Goal: Register for event/course: Sign up to attend an event or enroll in a course

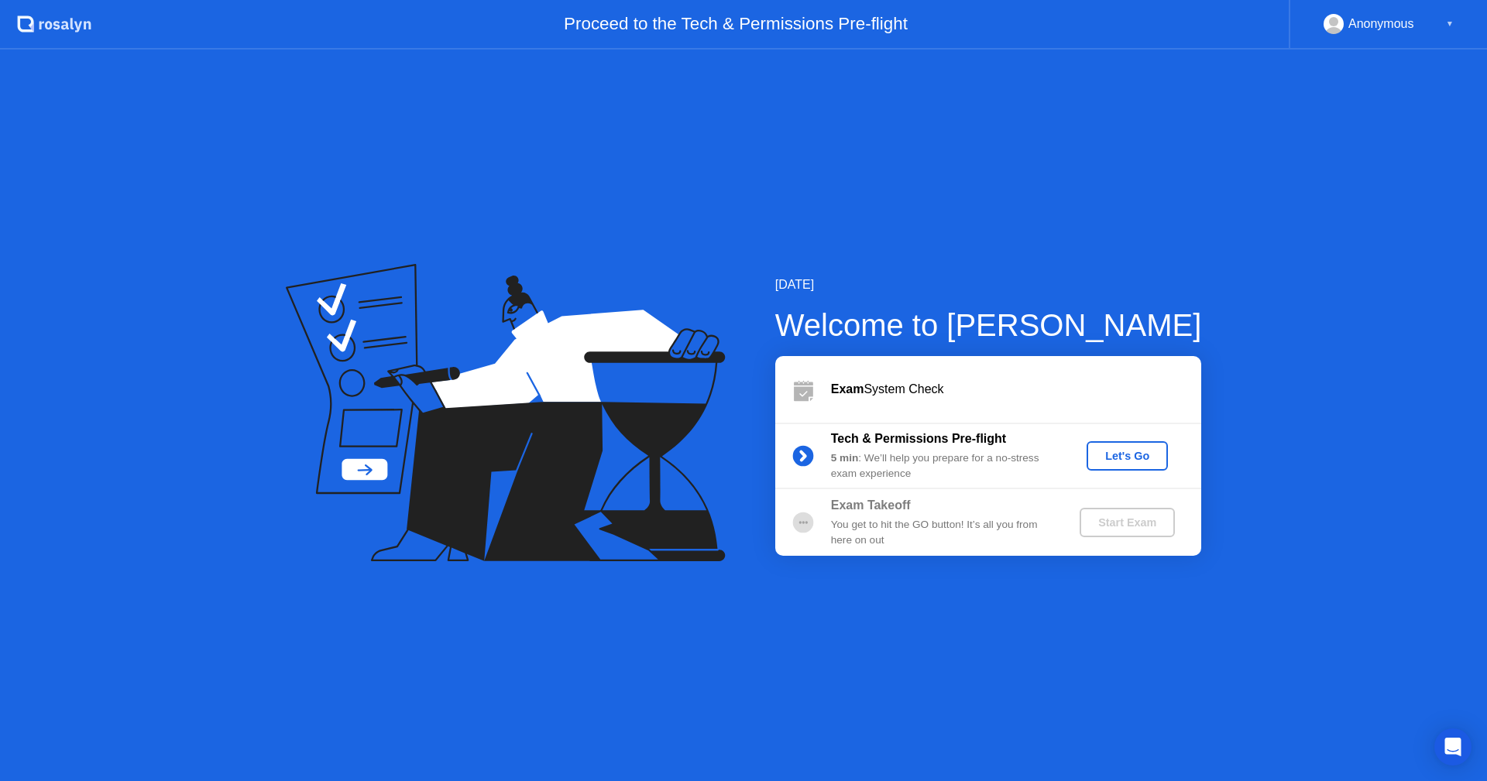
click at [1108, 462] on div "Let's Go" at bounding box center [1127, 456] width 69 height 12
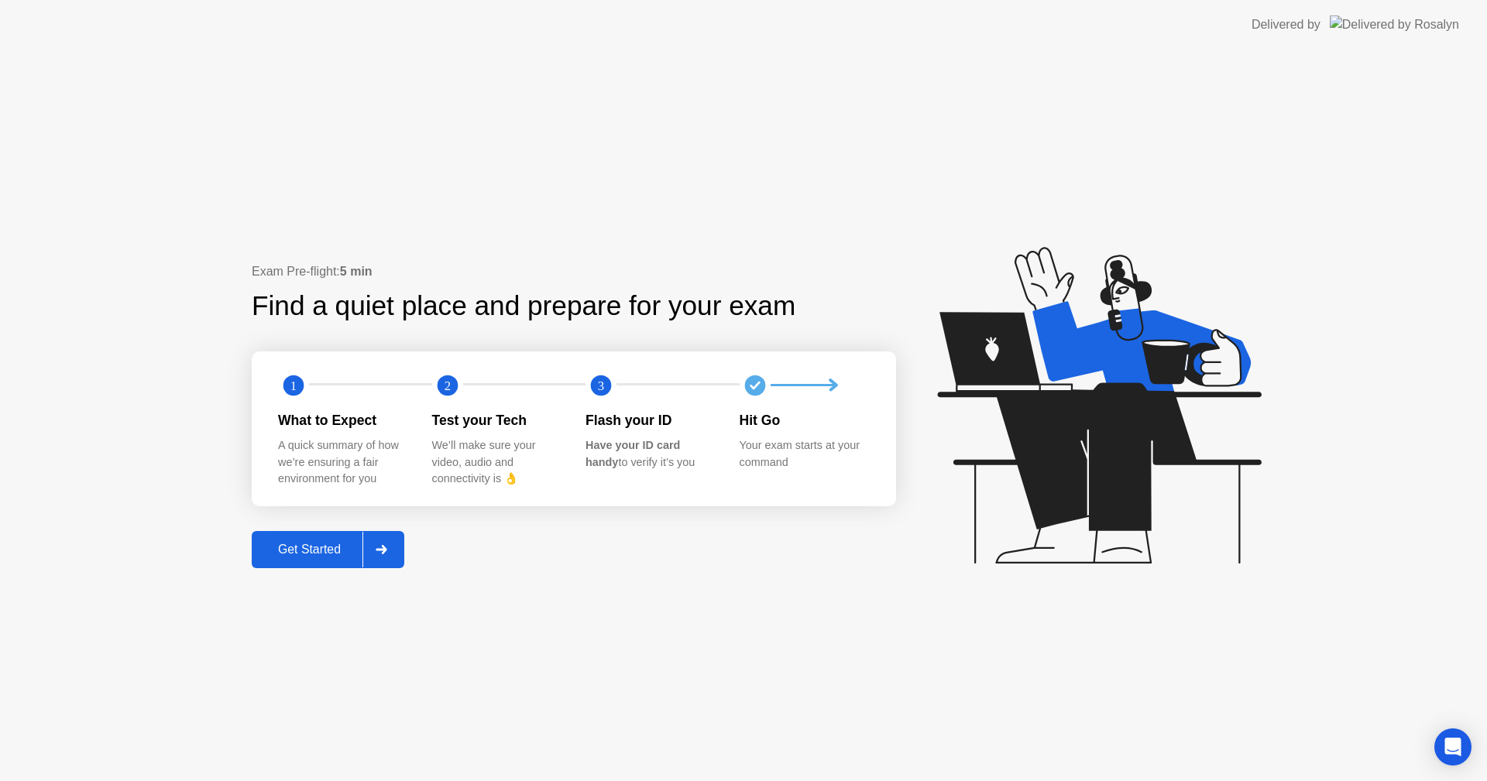
click at [299, 553] on div "Get Started" at bounding box center [309, 550] width 106 height 14
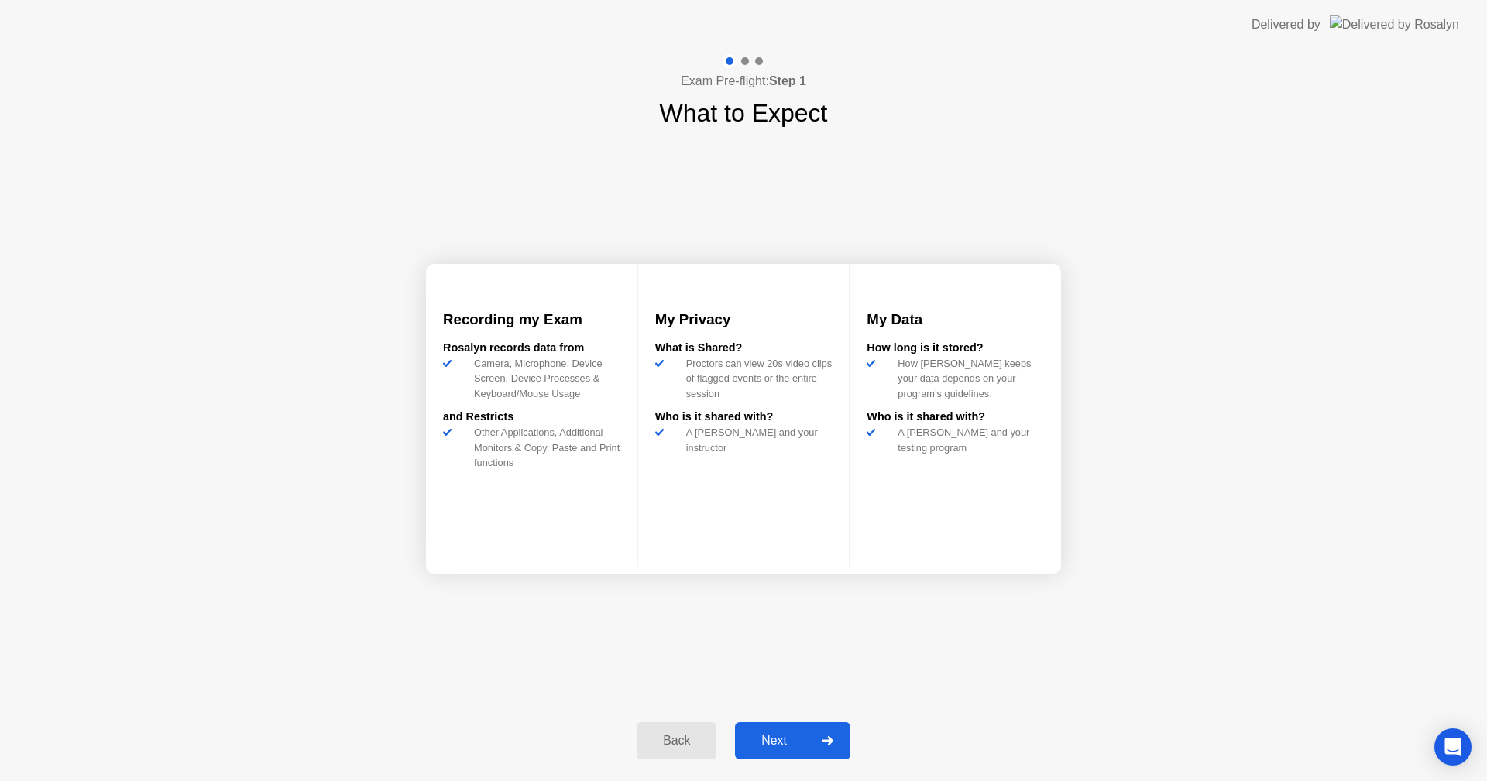
click at [767, 747] on div "Next" at bounding box center [773, 741] width 69 height 14
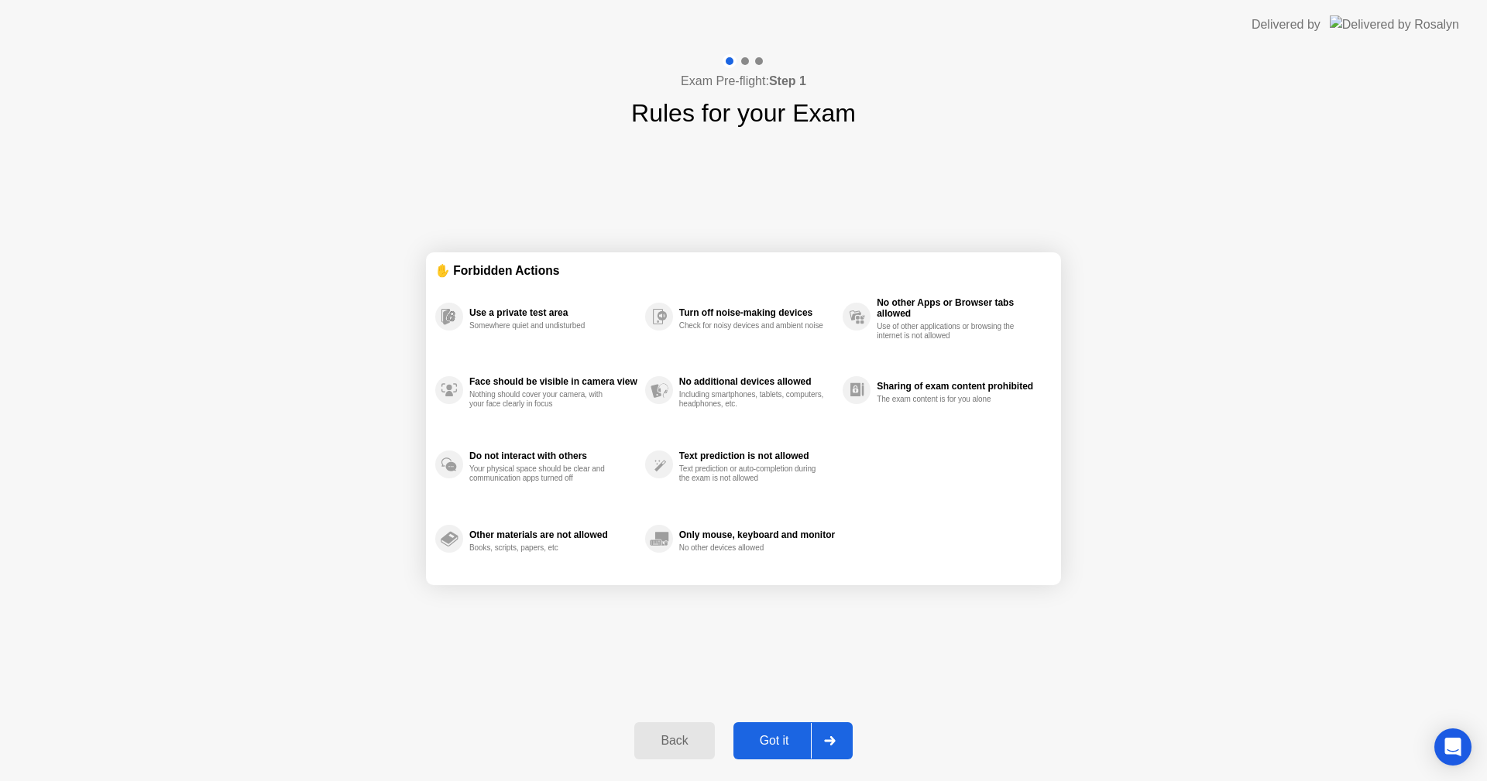
click at [769, 743] on div "Got it" at bounding box center [774, 741] width 73 height 14
select select "**********"
select select "*******"
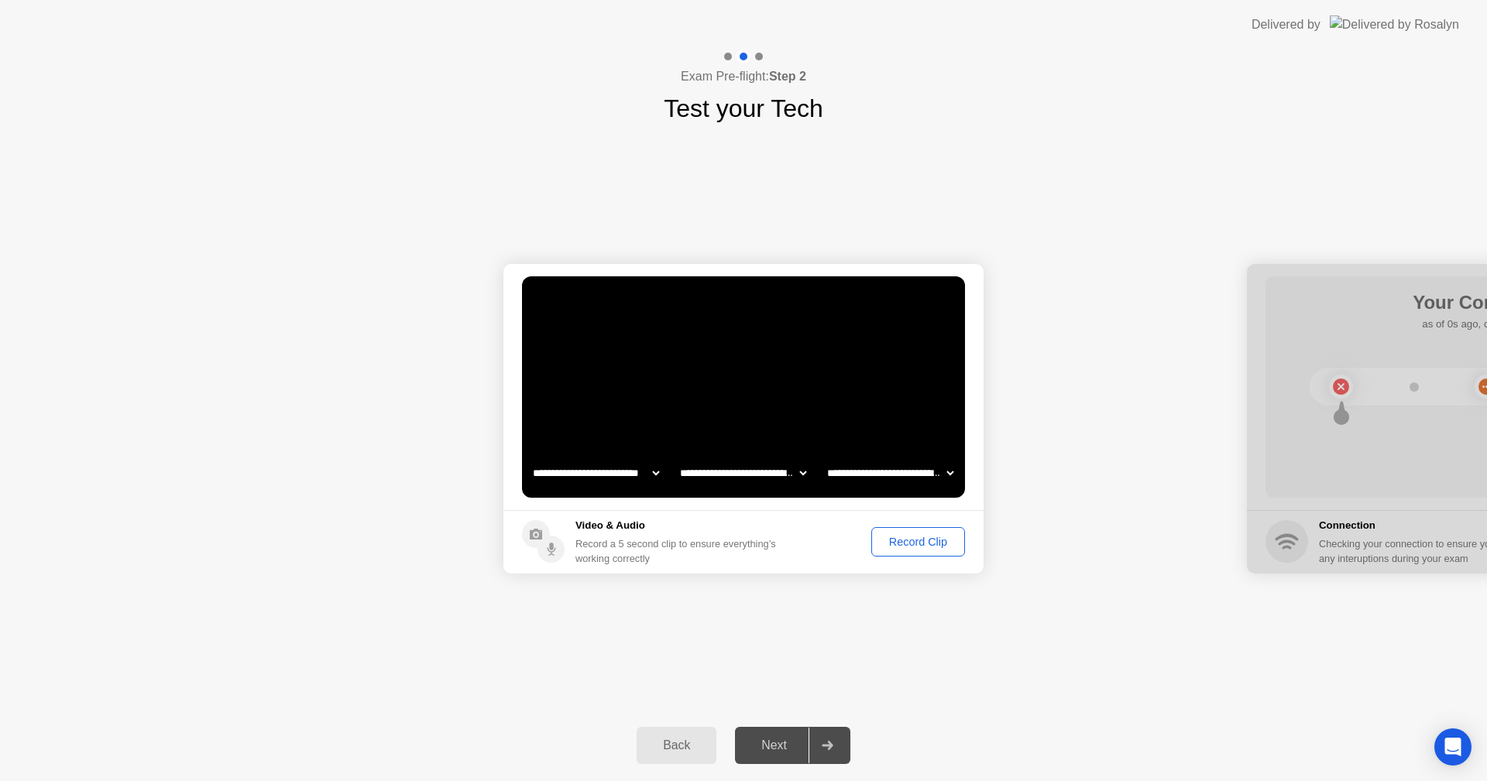
click at [892, 536] on div "Record Clip" at bounding box center [918, 542] width 83 height 12
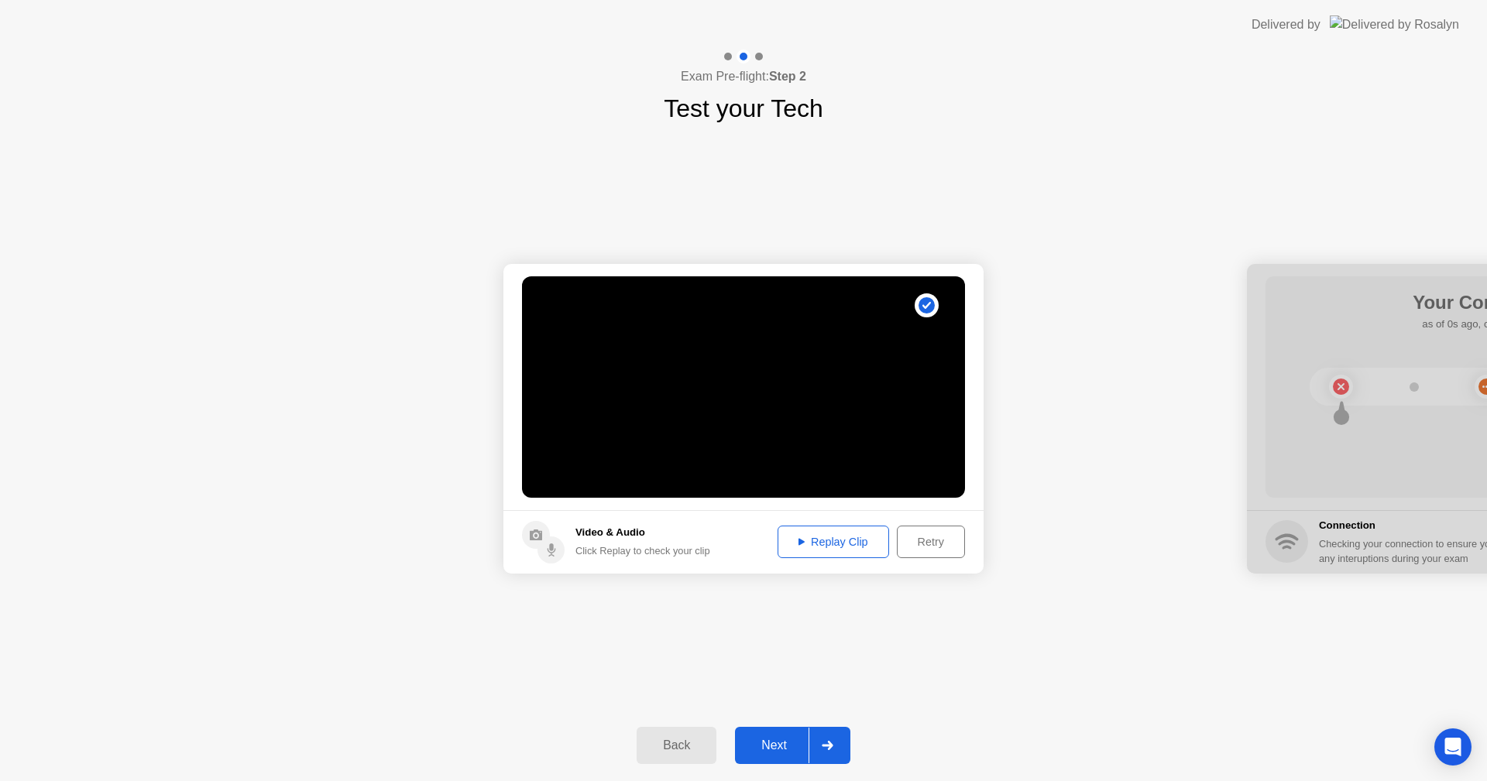
click at [825, 542] on div "Replay Clip" at bounding box center [833, 542] width 101 height 12
click at [916, 553] on button "Retry" at bounding box center [931, 542] width 68 height 33
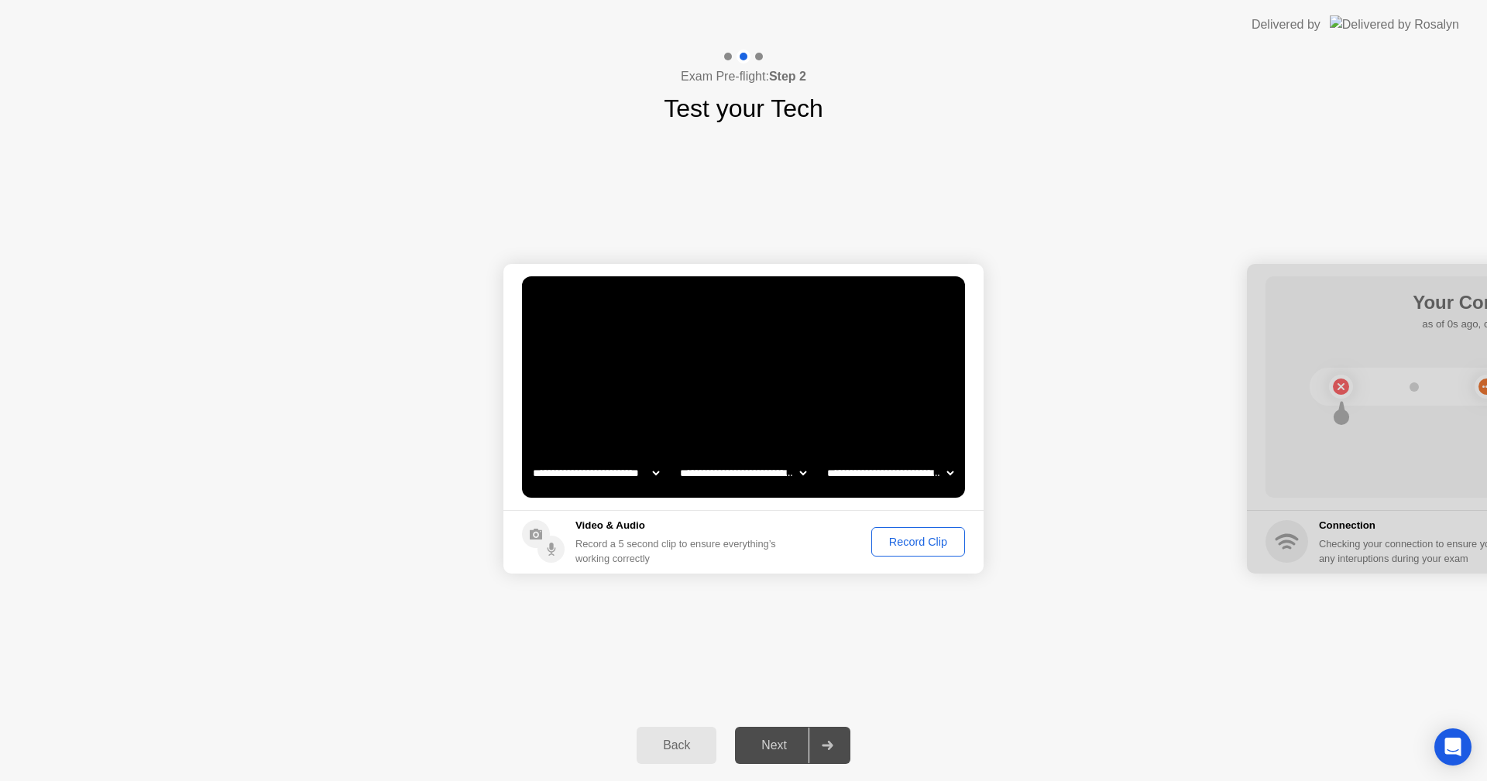
click at [949, 475] on select "**********" at bounding box center [890, 473] width 132 height 31
drag, startPoint x: 1367, startPoint y: 275, endPoint x: 1064, endPoint y: 272, distance: 303.6
click at [1086, 710] on div "Back Next" at bounding box center [743, 745] width 1487 height 71
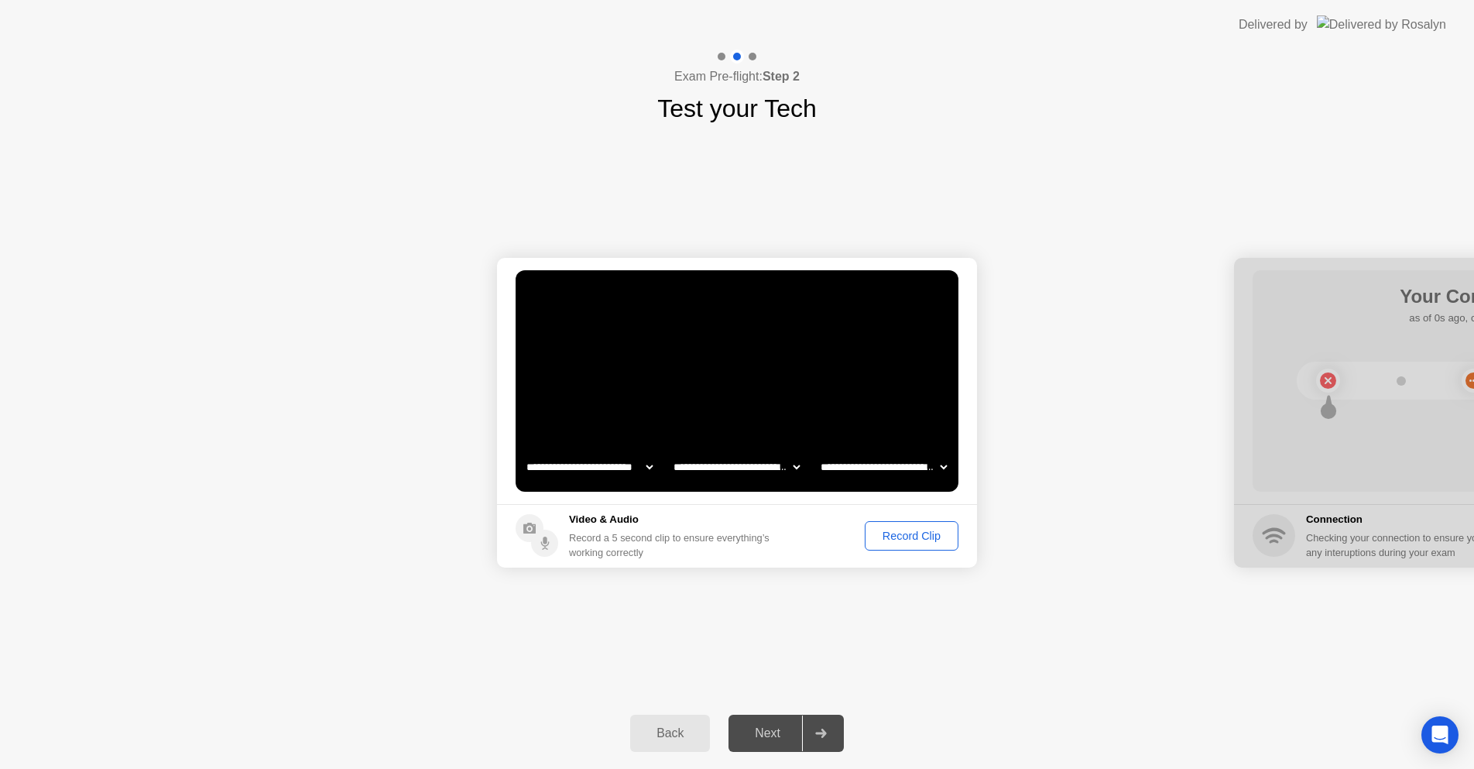
click at [906, 537] on div "Record Clip" at bounding box center [911, 536] width 83 height 12
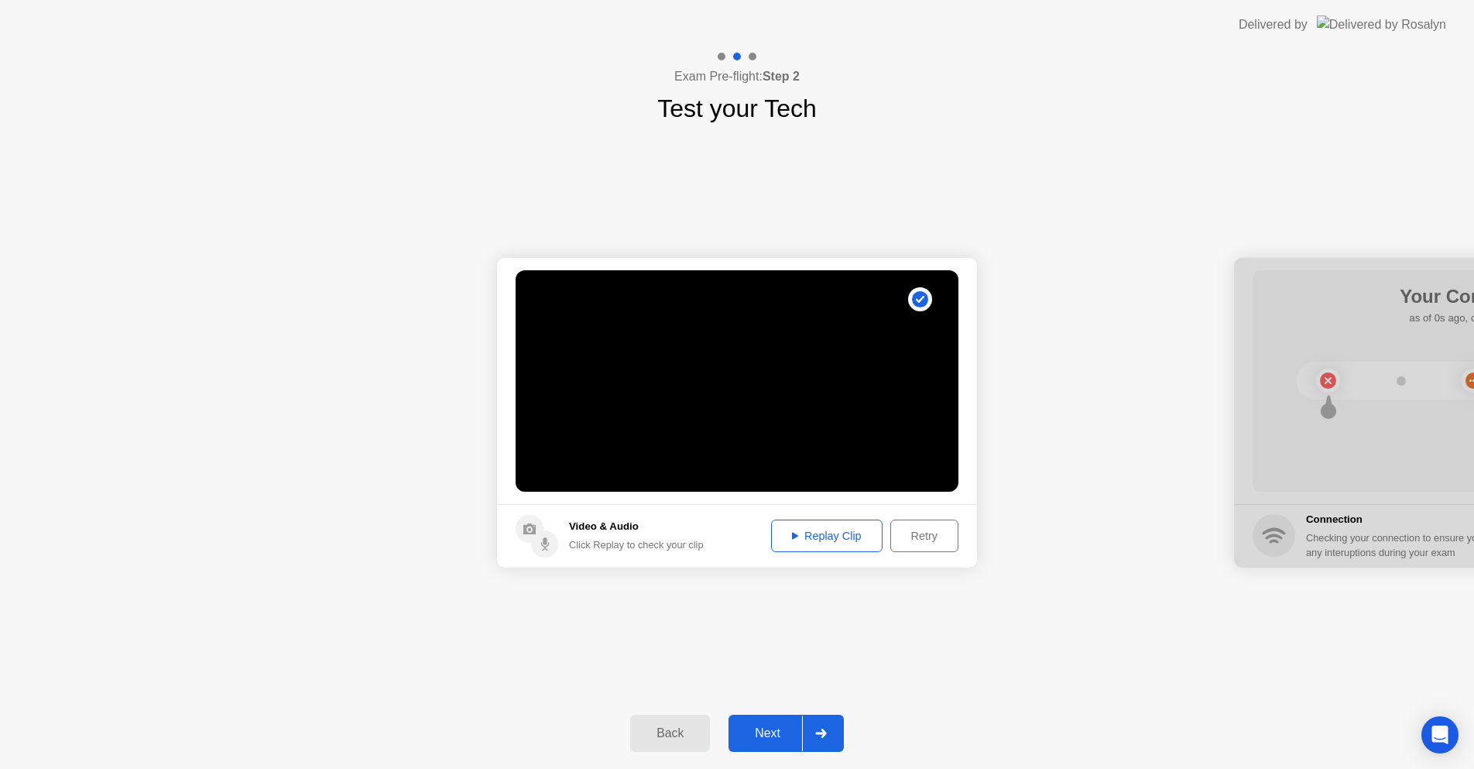
click at [818, 540] on div "Replay Clip" at bounding box center [827, 536] width 101 height 12
click at [919, 540] on div "Retry" at bounding box center [924, 536] width 57 height 12
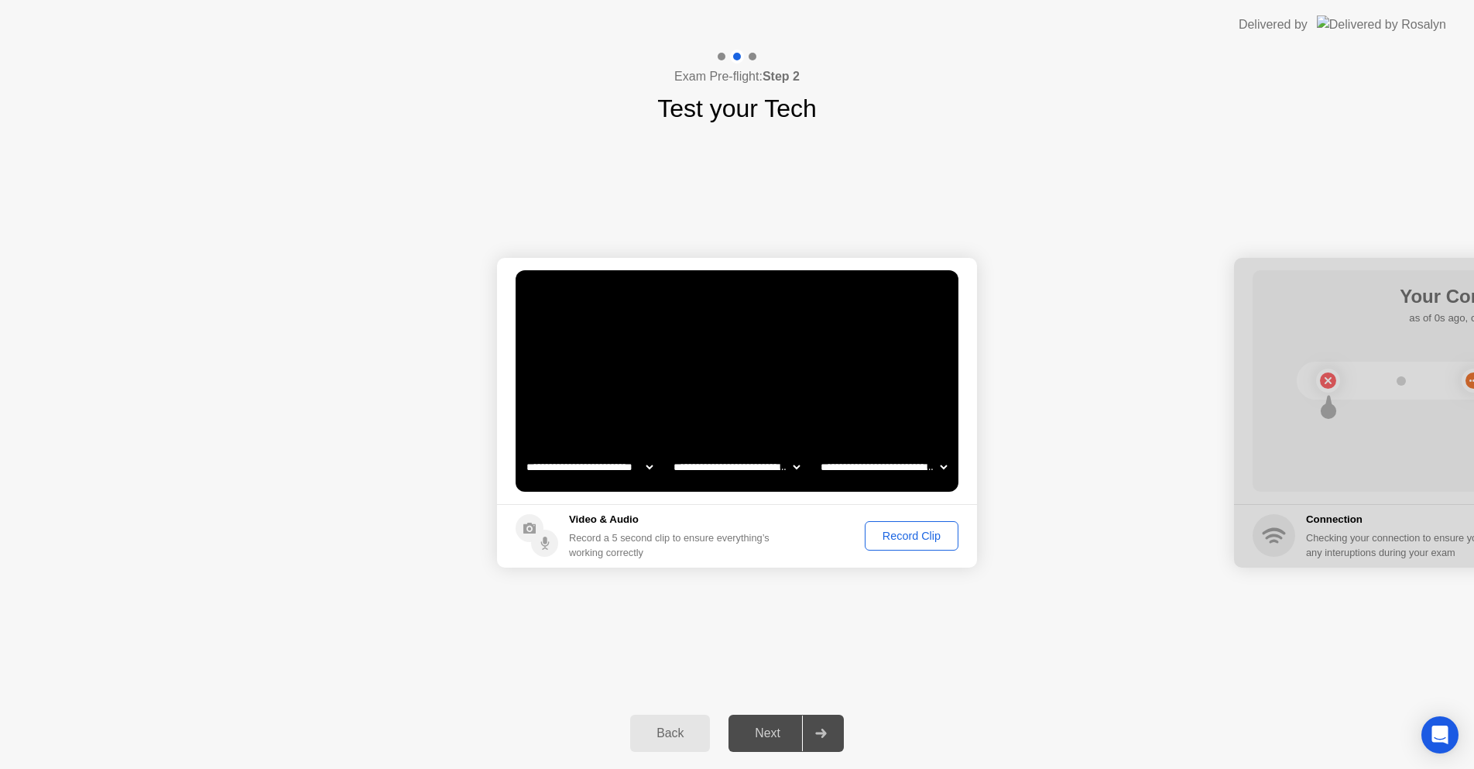
click at [920, 534] on div "Record Clip" at bounding box center [911, 536] width 83 height 12
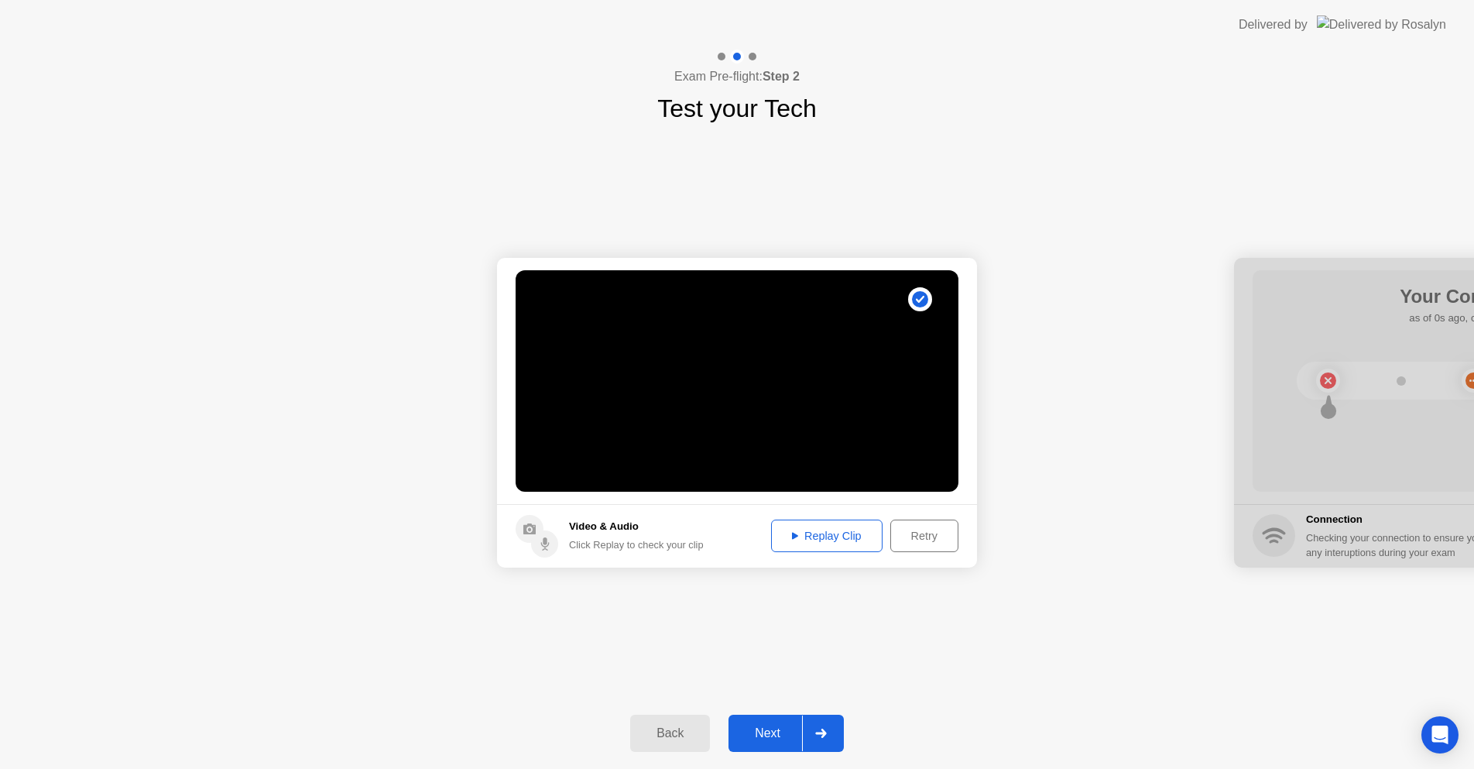
click at [827, 531] on div "Replay Clip" at bounding box center [827, 536] width 101 height 12
click at [921, 544] on button "Retry" at bounding box center [924, 536] width 68 height 33
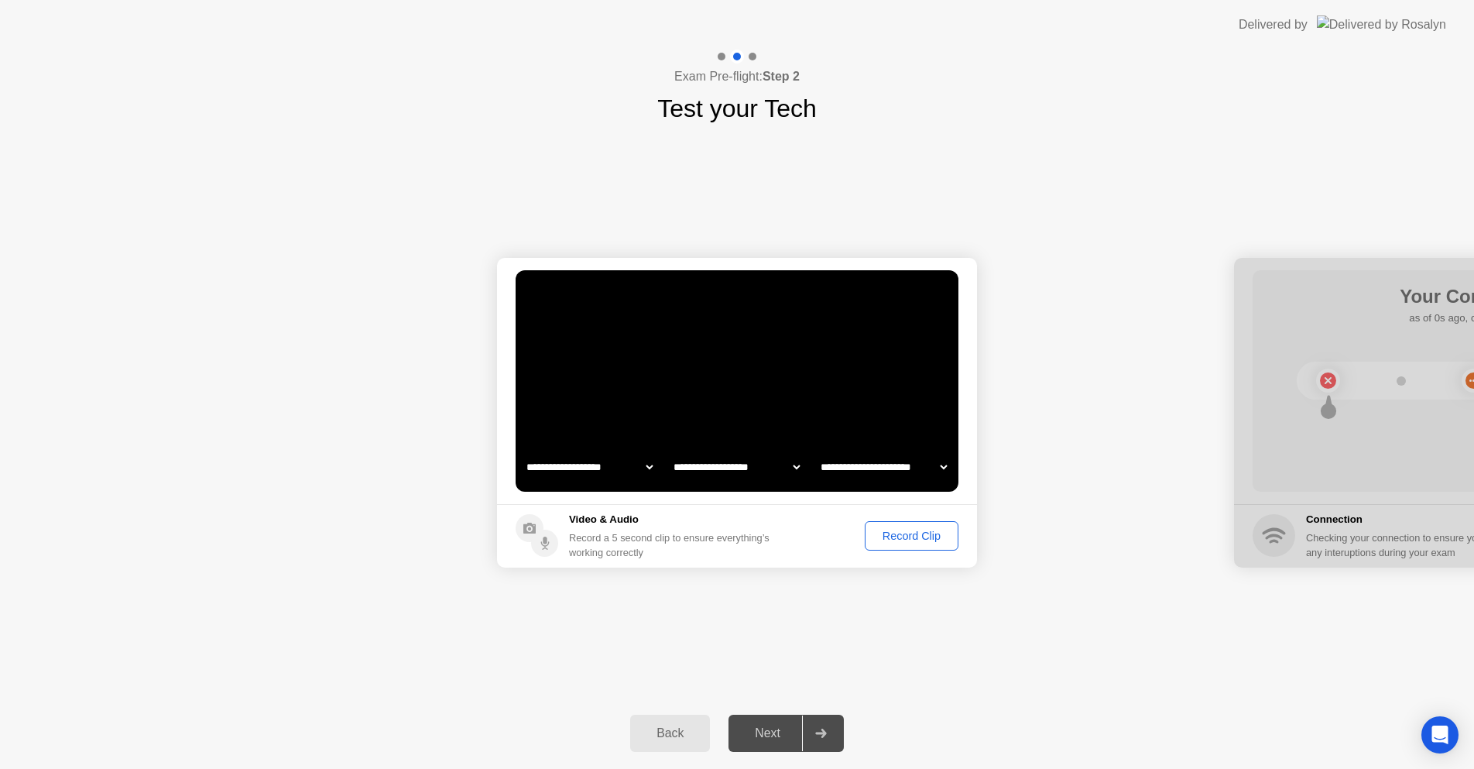
click at [913, 530] on div "Record Clip" at bounding box center [911, 536] width 83 height 12
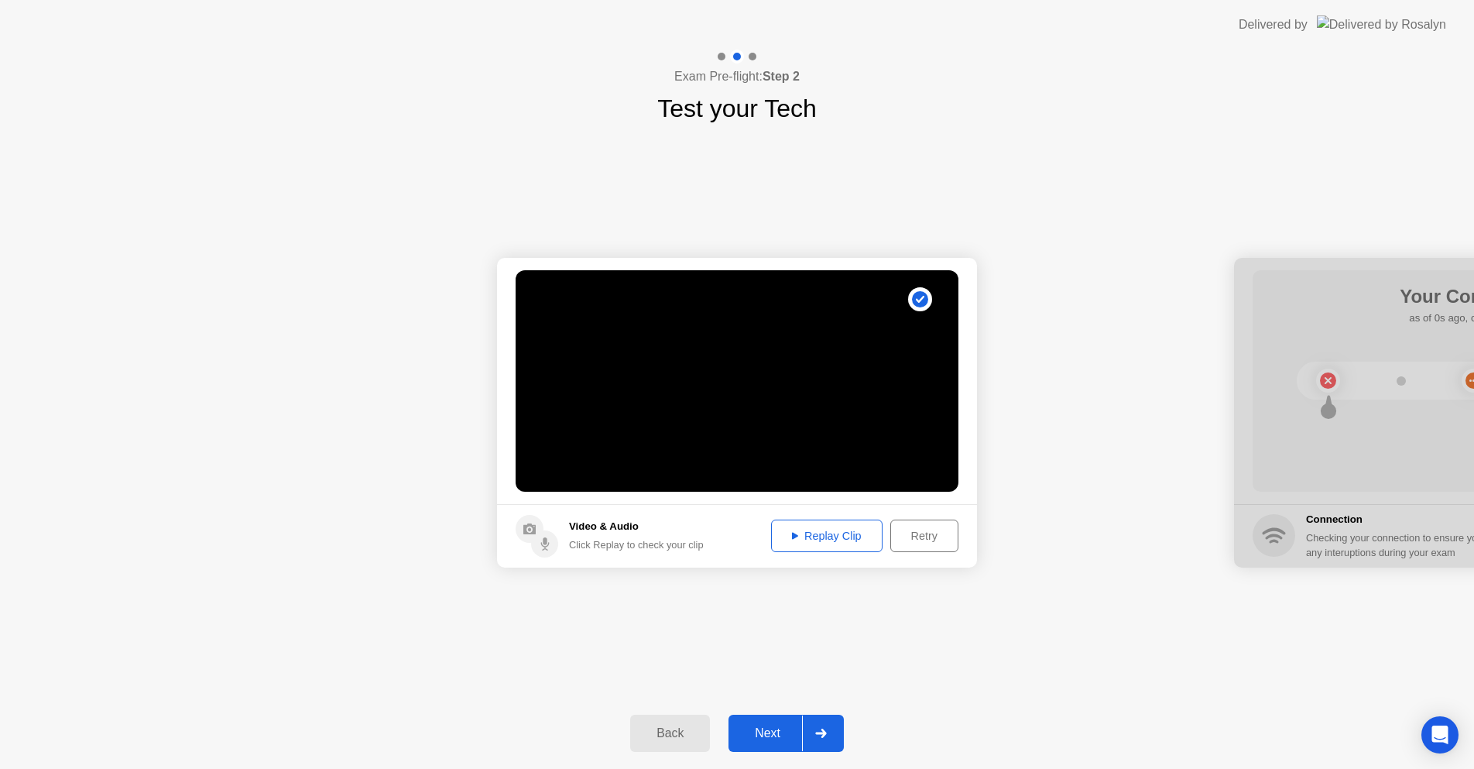
click at [815, 530] on div "Replay Clip" at bounding box center [827, 536] width 101 height 12
click at [766, 736] on div "Next" at bounding box center [767, 733] width 69 height 14
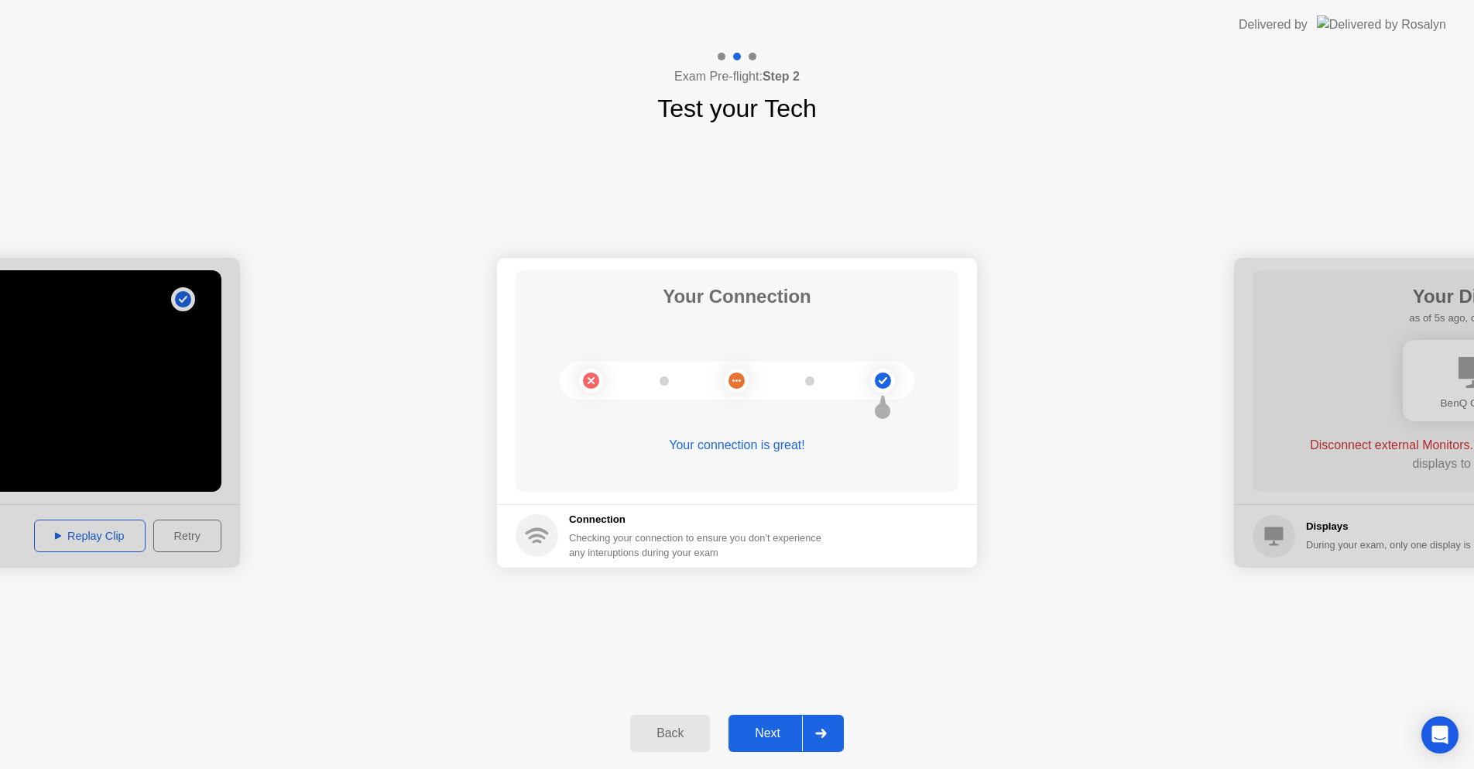
click at [766, 736] on div "Next" at bounding box center [767, 733] width 69 height 14
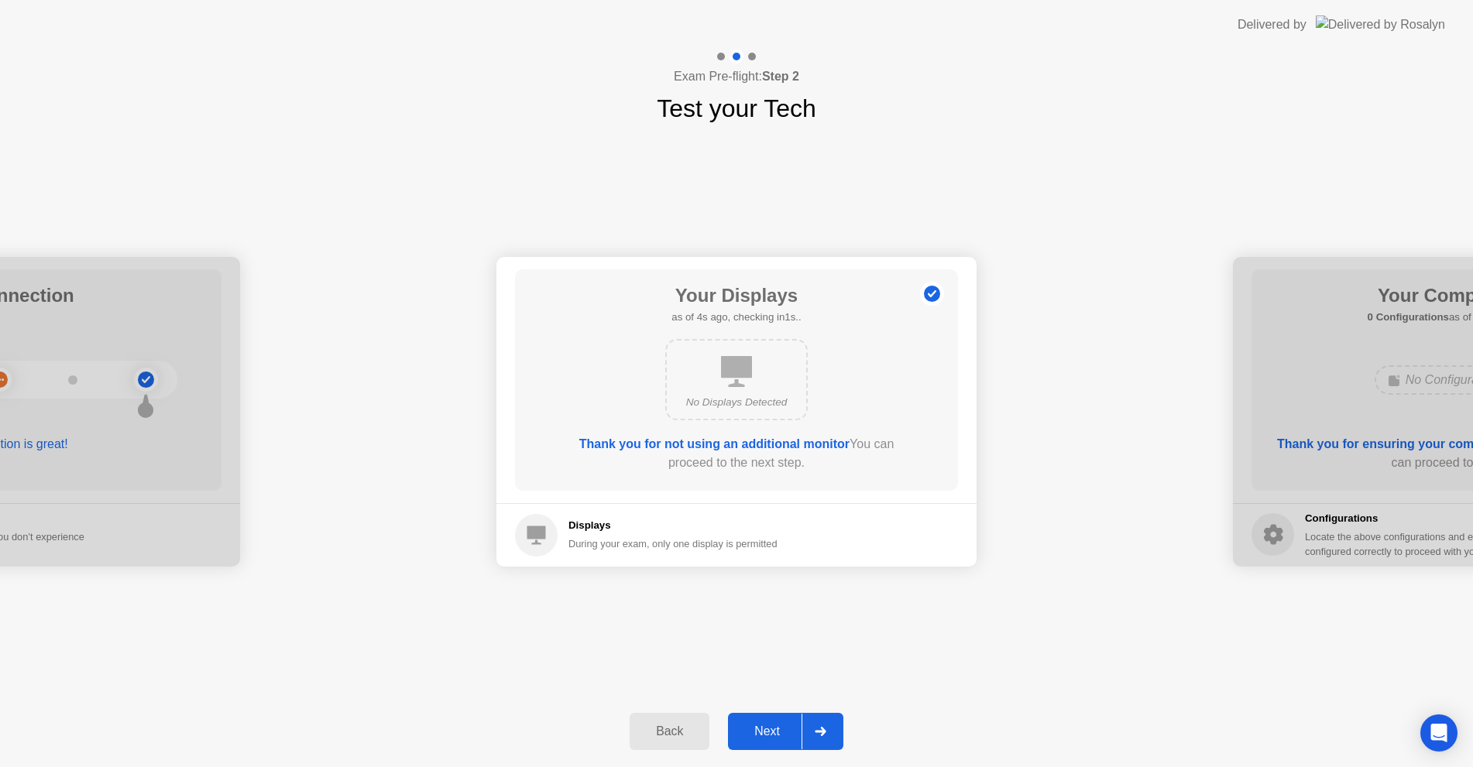
click at [760, 714] on button "Next" at bounding box center [785, 731] width 115 height 37
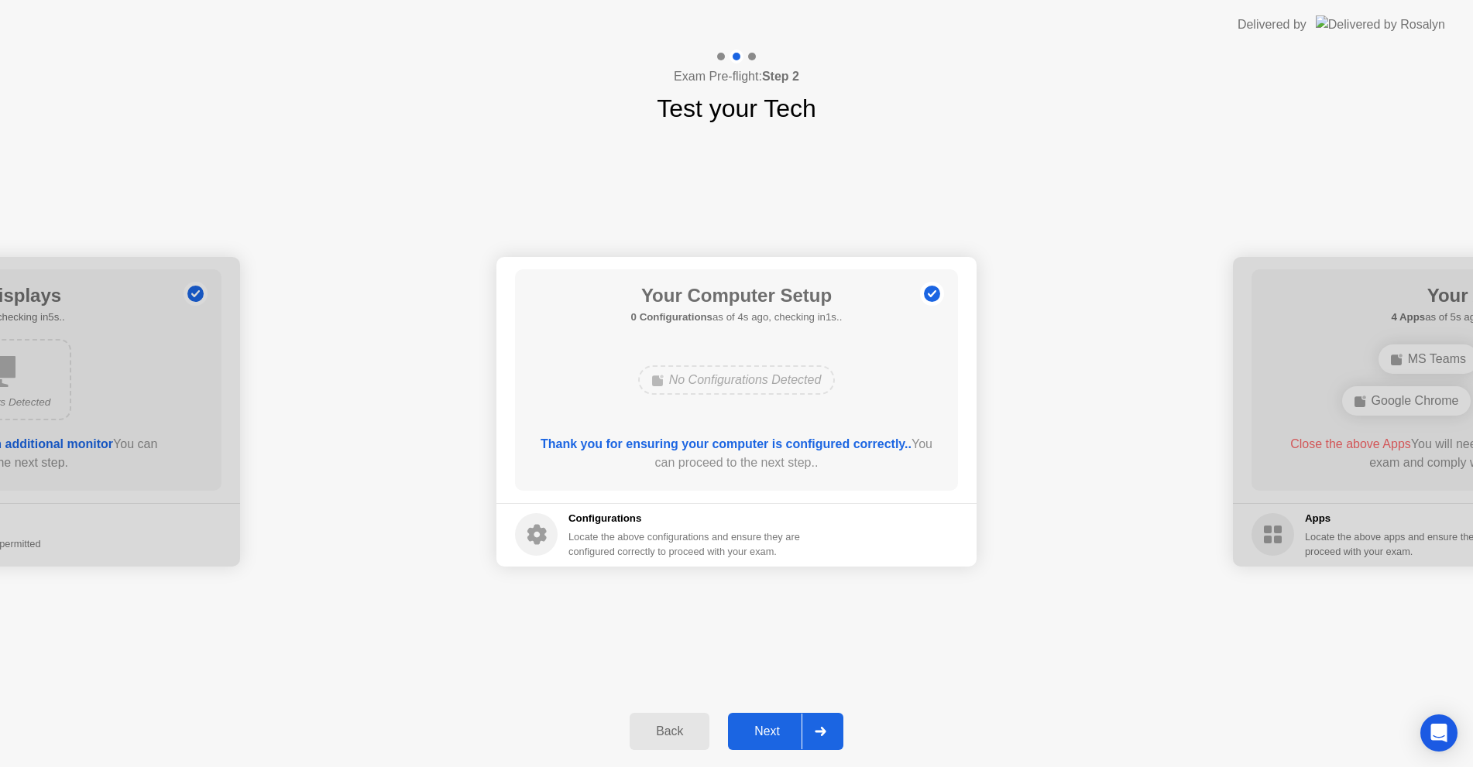
click at [774, 733] on div "Next" at bounding box center [767, 732] width 69 height 14
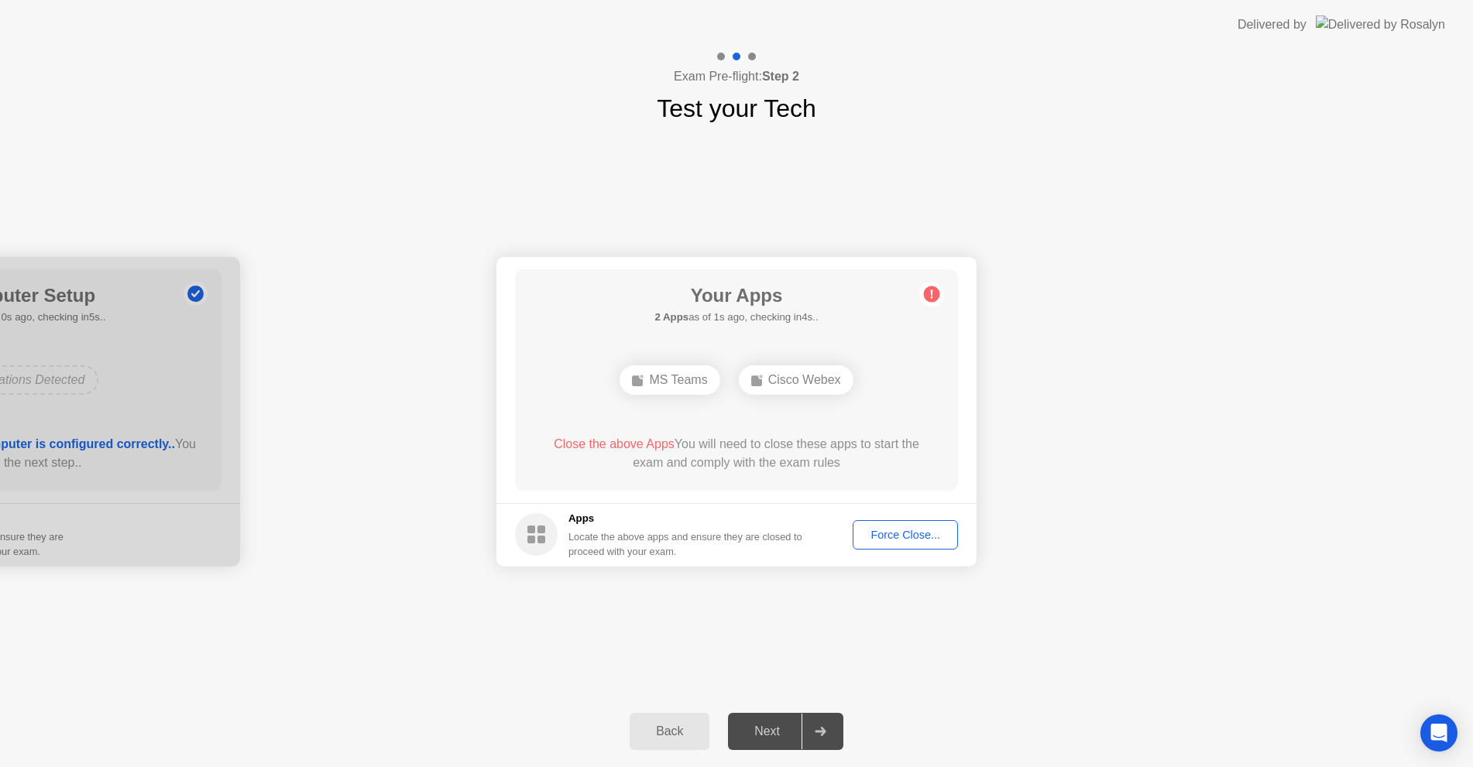
click at [820, 377] on div "Cisco Webex" at bounding box center [796, 379] width 115 height 29
click at [670, 373] on div "MS Teams" at bounding box center [669, 379] width 100 height 29
click at [913, 530] on div "Force Close..." at bounding box center [905, 535] width 94 height 12
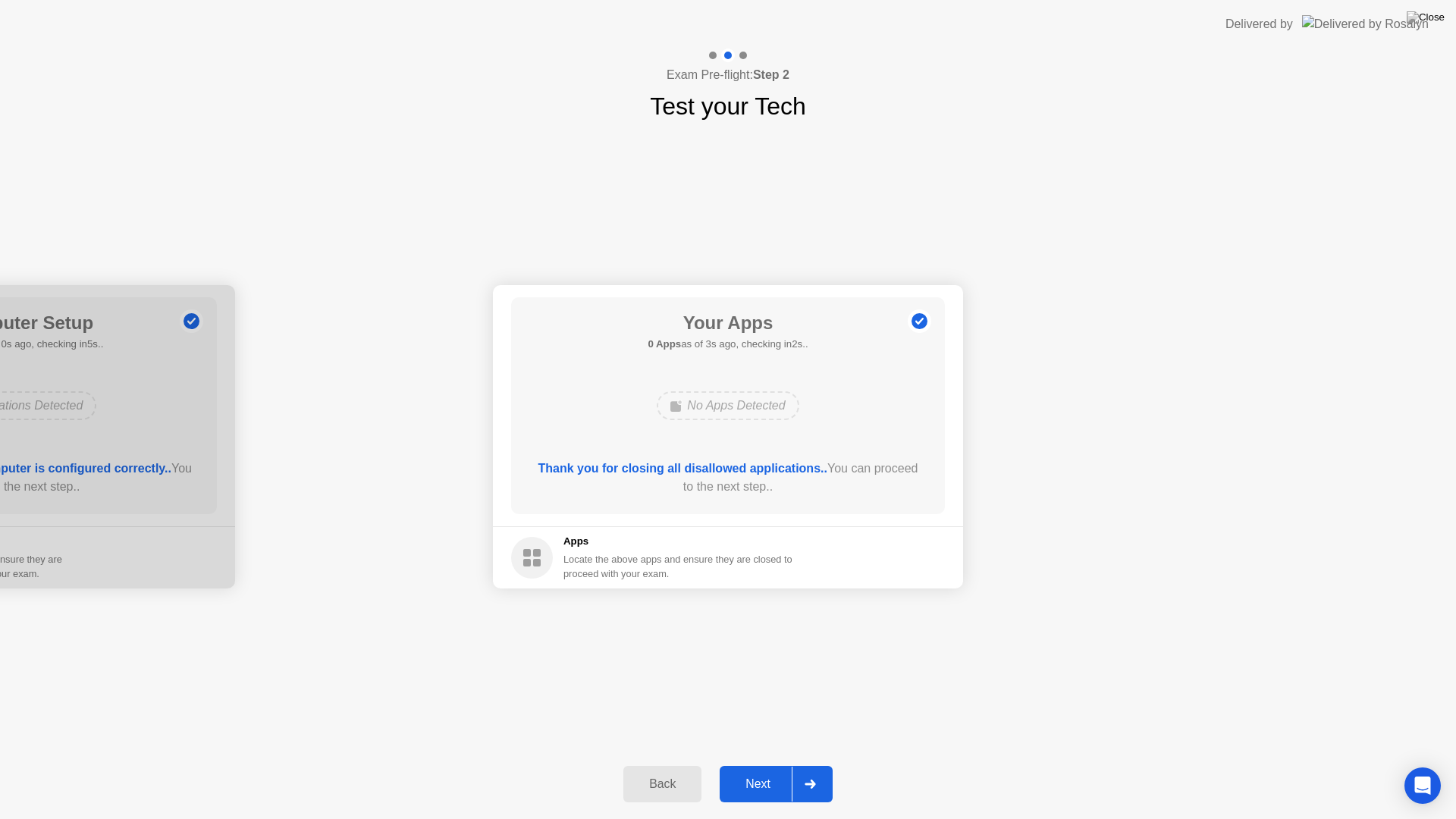
click at [760, 765] on div "Next" at bounding box center [757, 785] width 68 height 14
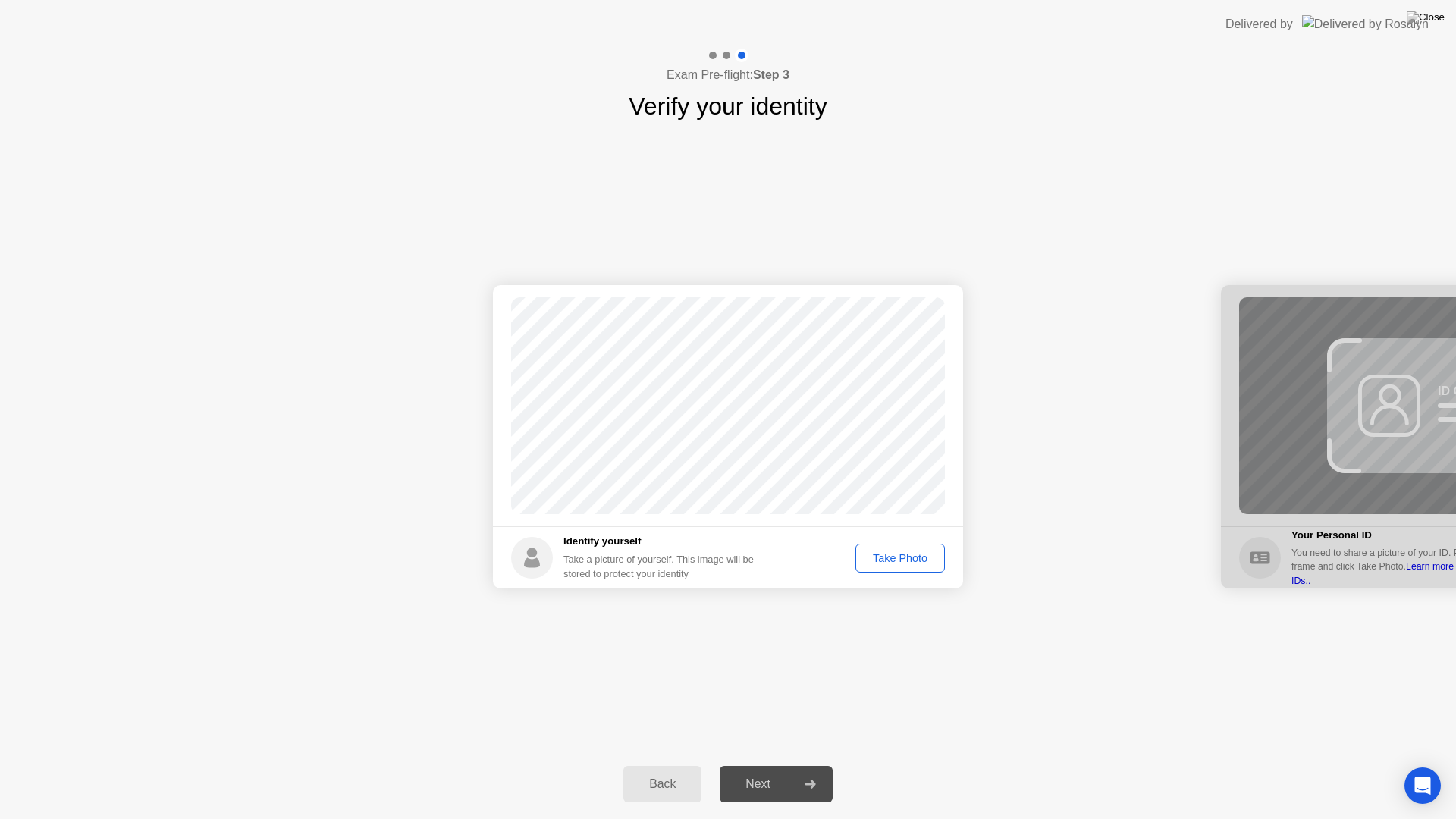
click at [892, 559] on div "Take Photo" at bounding box center [900, 558] width 79 height 12
click at [763, 765] on div "Next" at bounding box center [757, 785] width 68 height 14
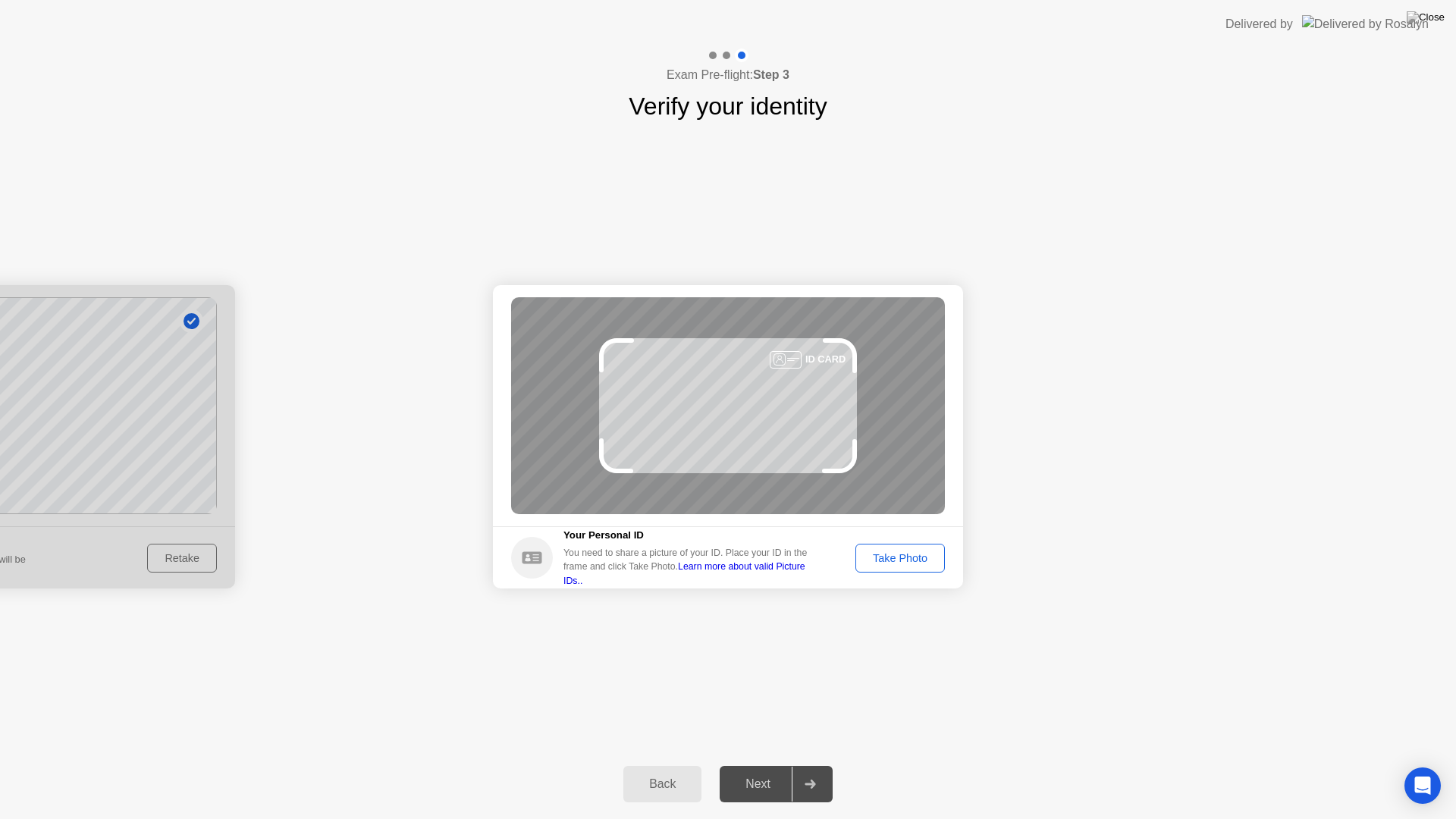
click at [922, 554] on div "Take Photo" at bounding box center [900, 558] width 79 height 12
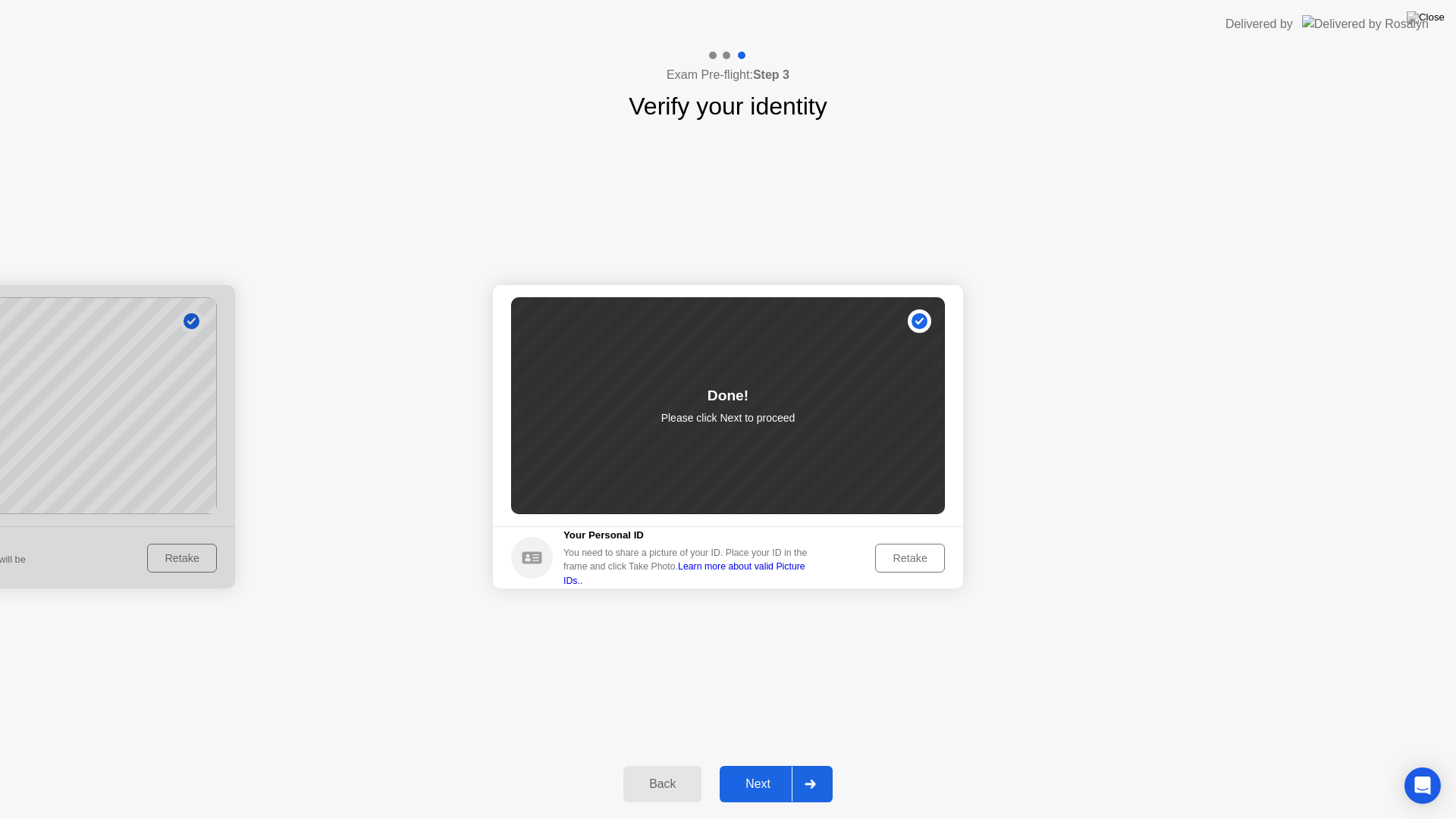
click at [747, 765] on button "Next" at bounding box center [775, 784] width 113 height 36
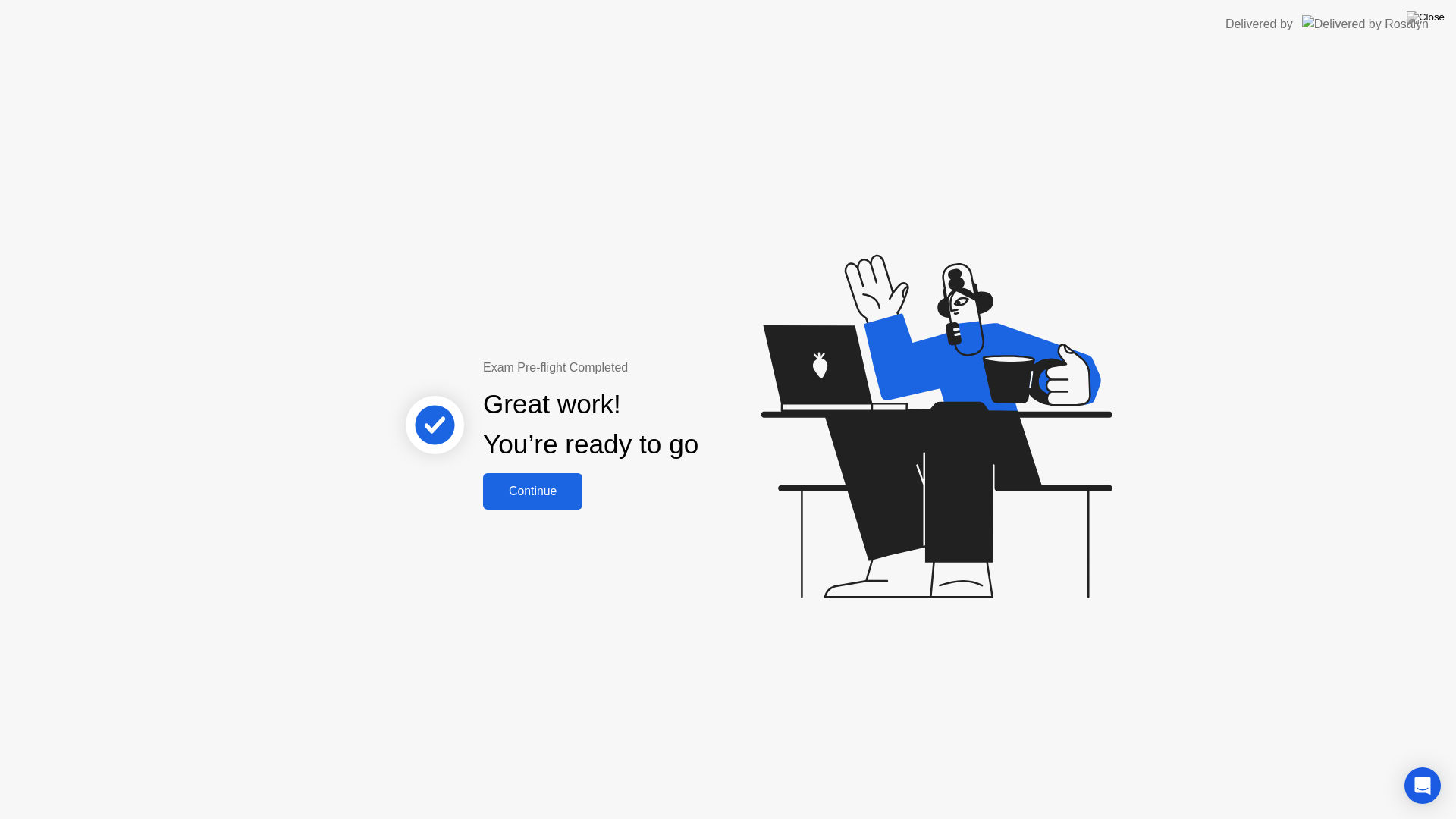
click at [526, 480] on button "Continue" at bounding box center [532, 491] width 99 height 36
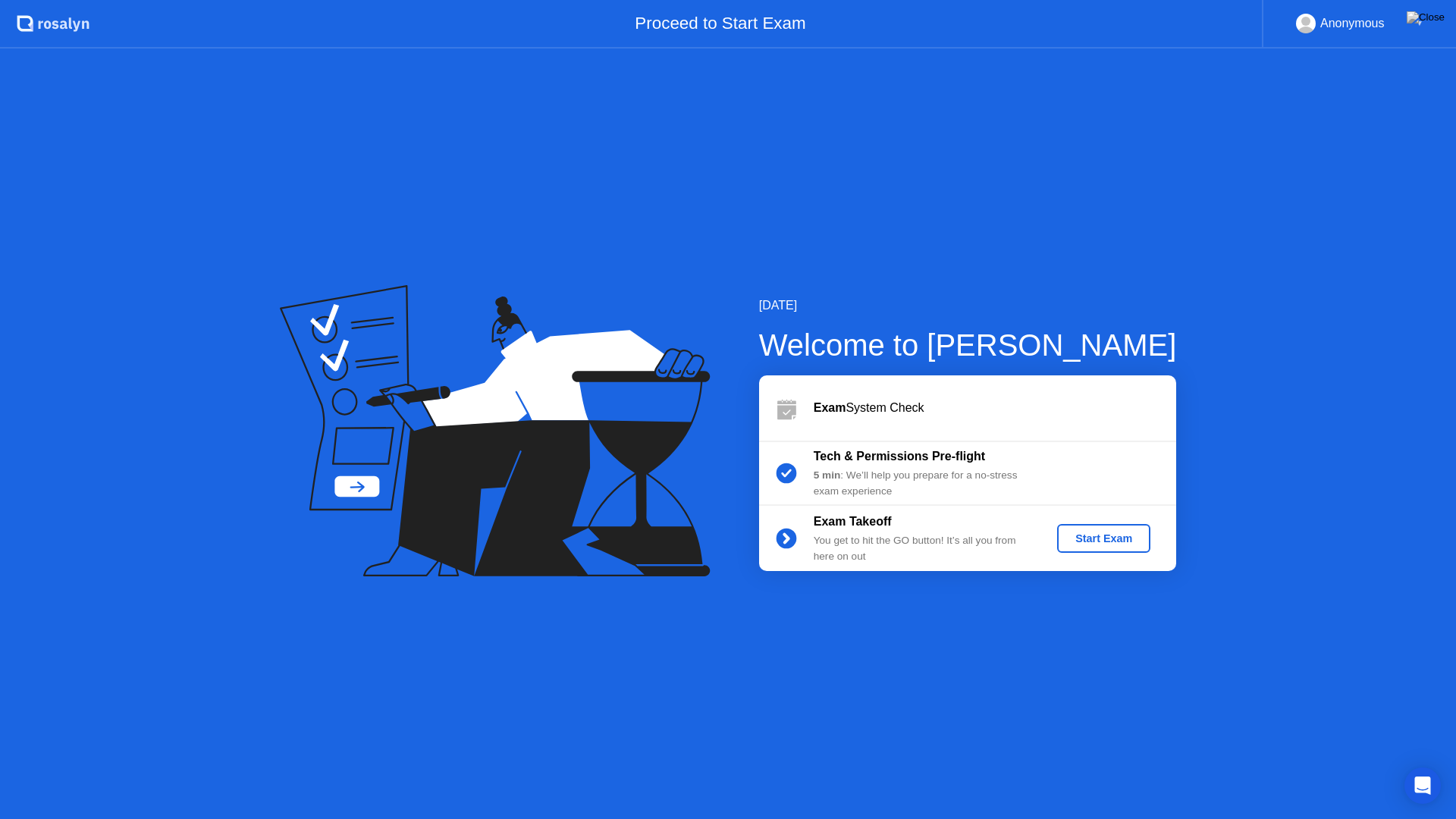
click at [1091, 545] on div "Start Exam" at bounding box center [1104, 539] width 81 height 12
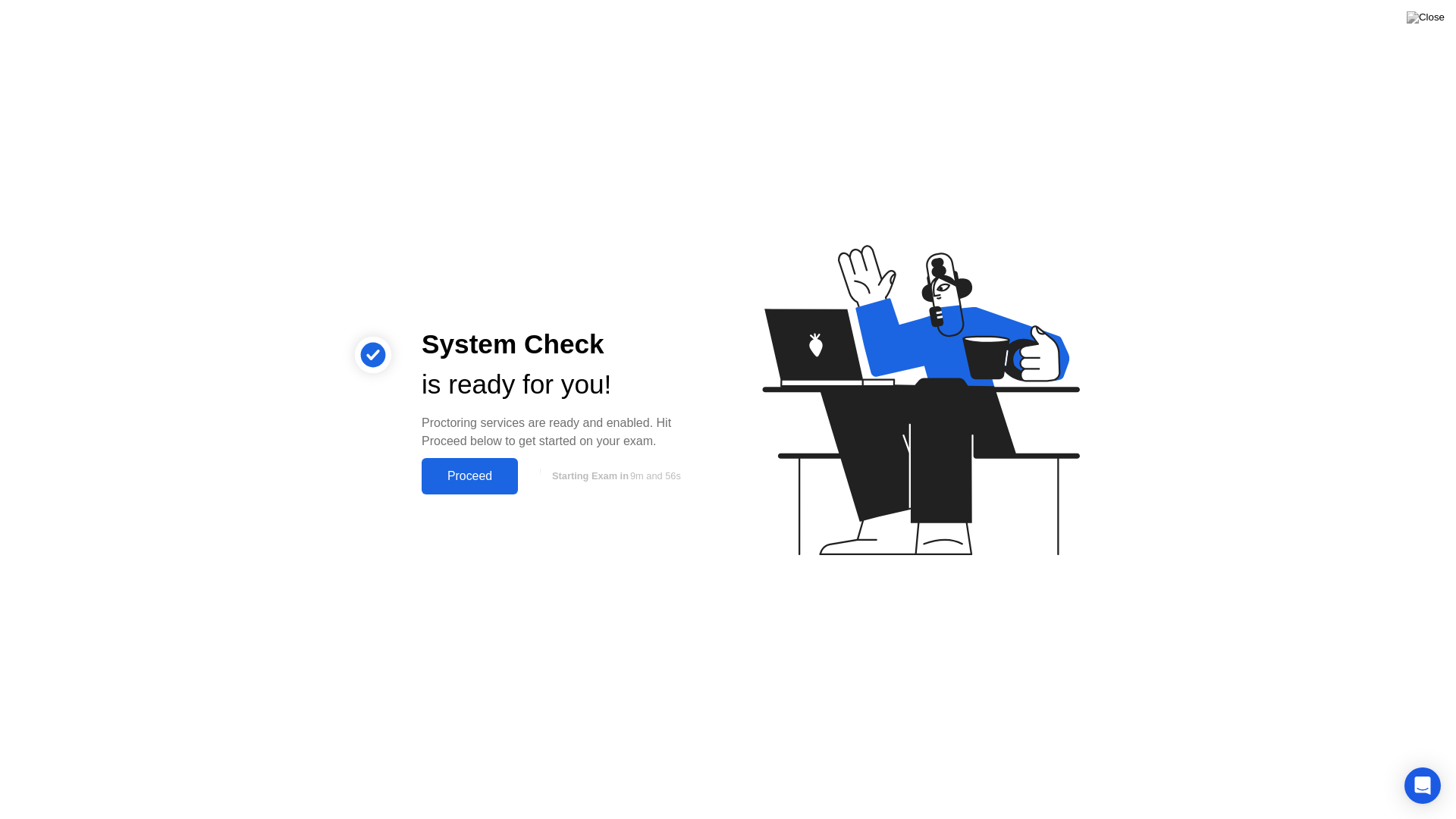
click at [462, 478] on div "Proceed" at bounding box center [469, 476] width 87 height 14
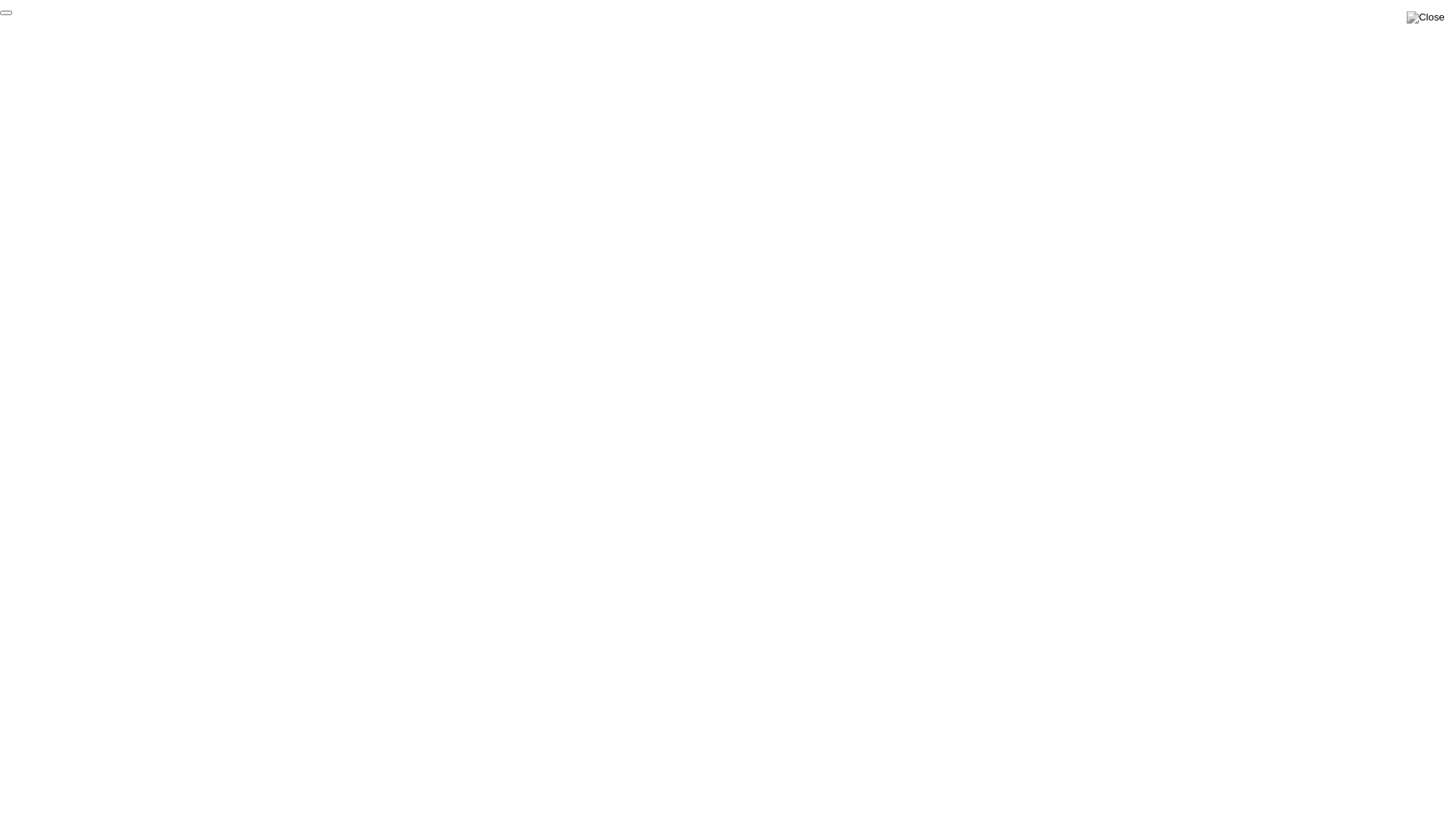
click div "End Proctoring Session"
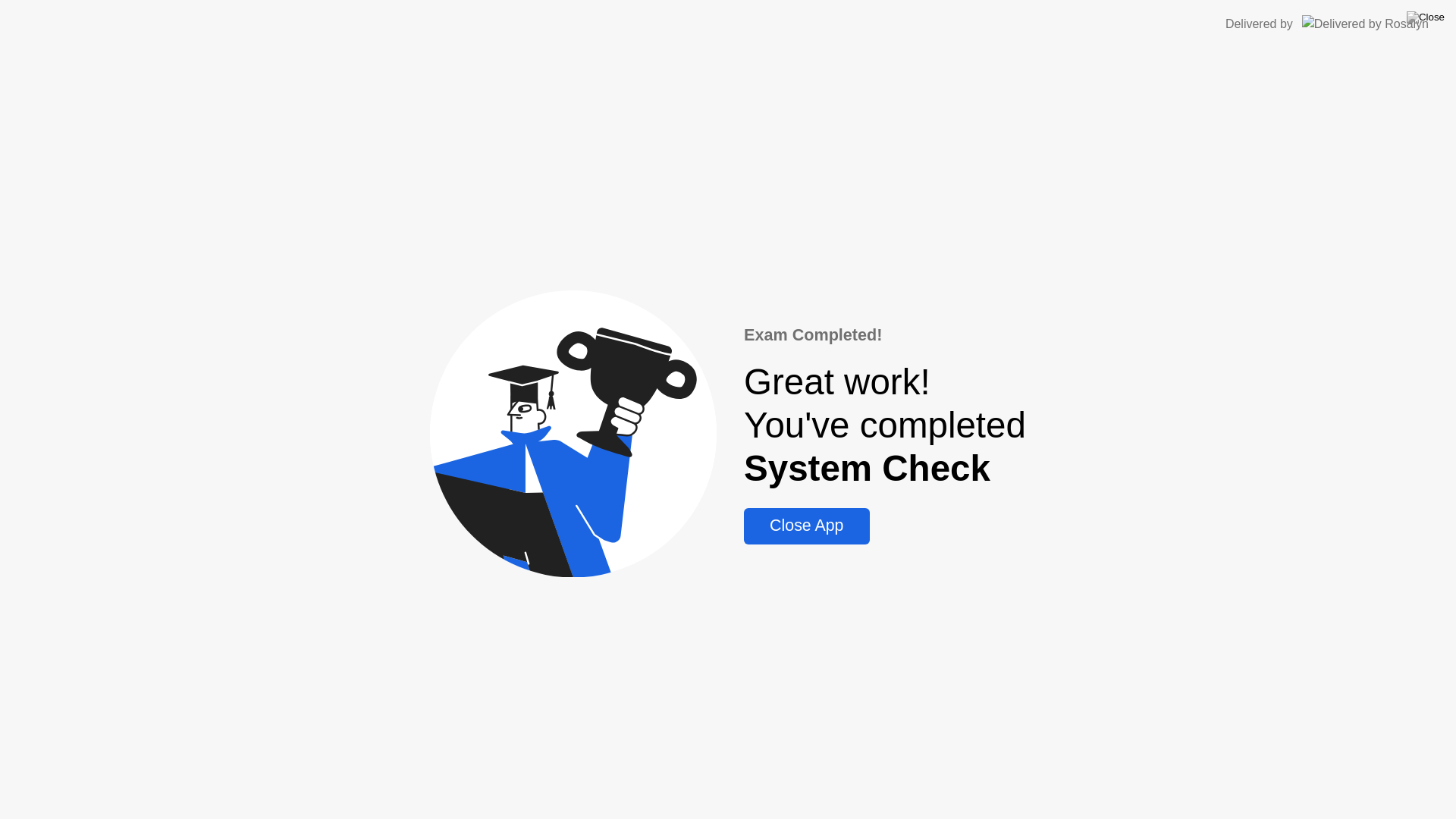
click at [765, 524] on div "Close App" at bounding box center [806, 525] width 116 height 19
